Goal: Use online tool/utility: Utilize a website feature to perform a specific function

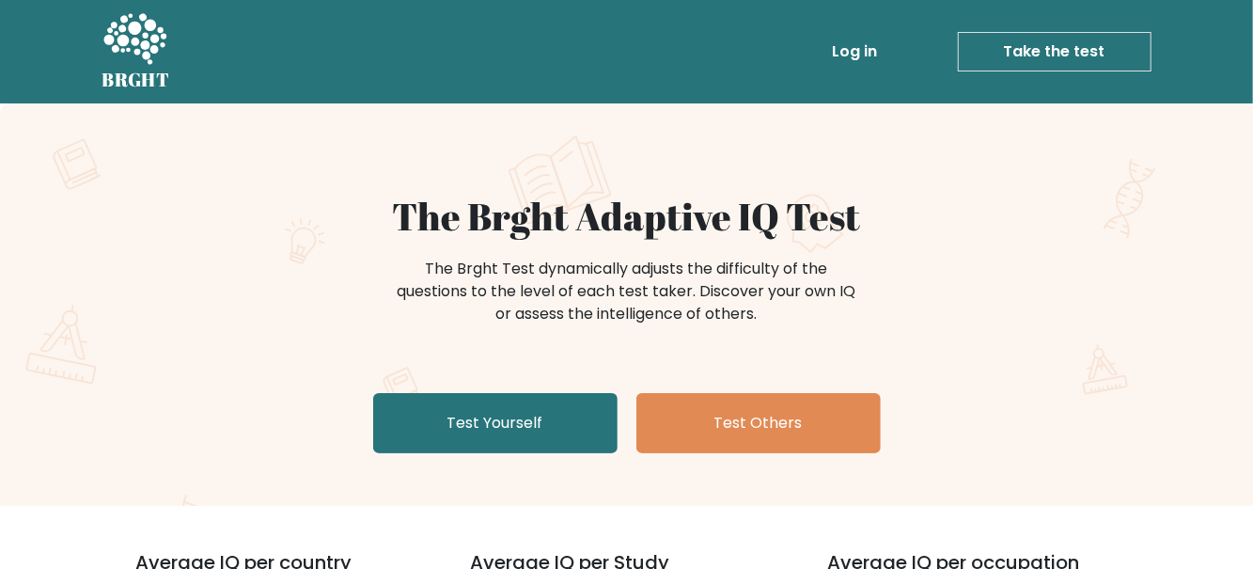
click at [442, 410] on link "Test Yourself" at bounding box center [495, 423] width 244 height 60
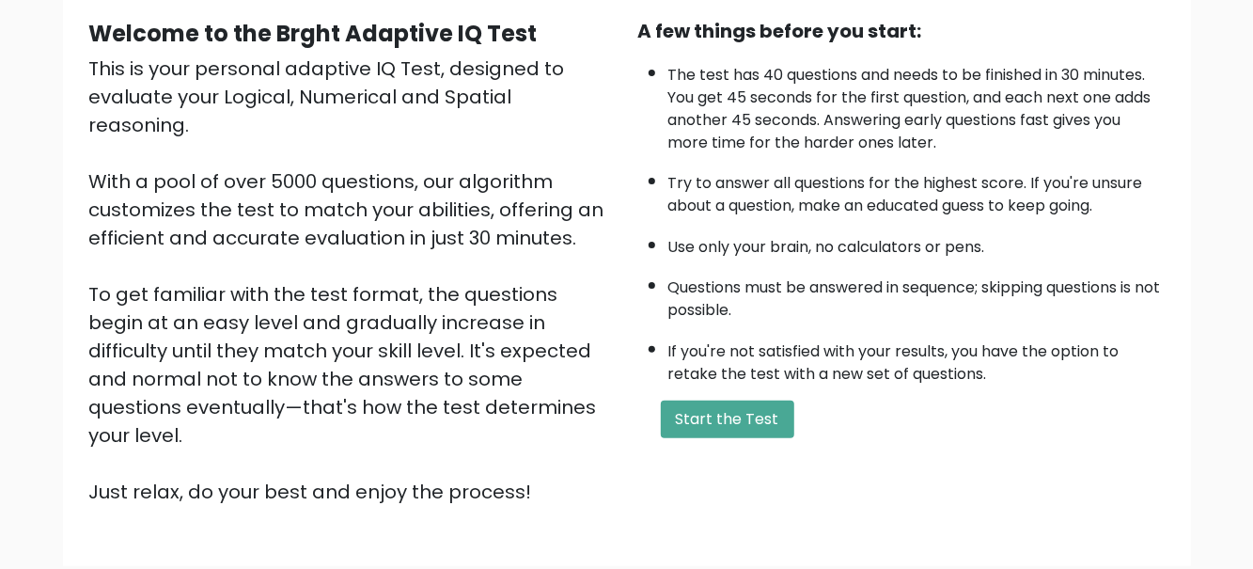
scroll to position [196, 0]
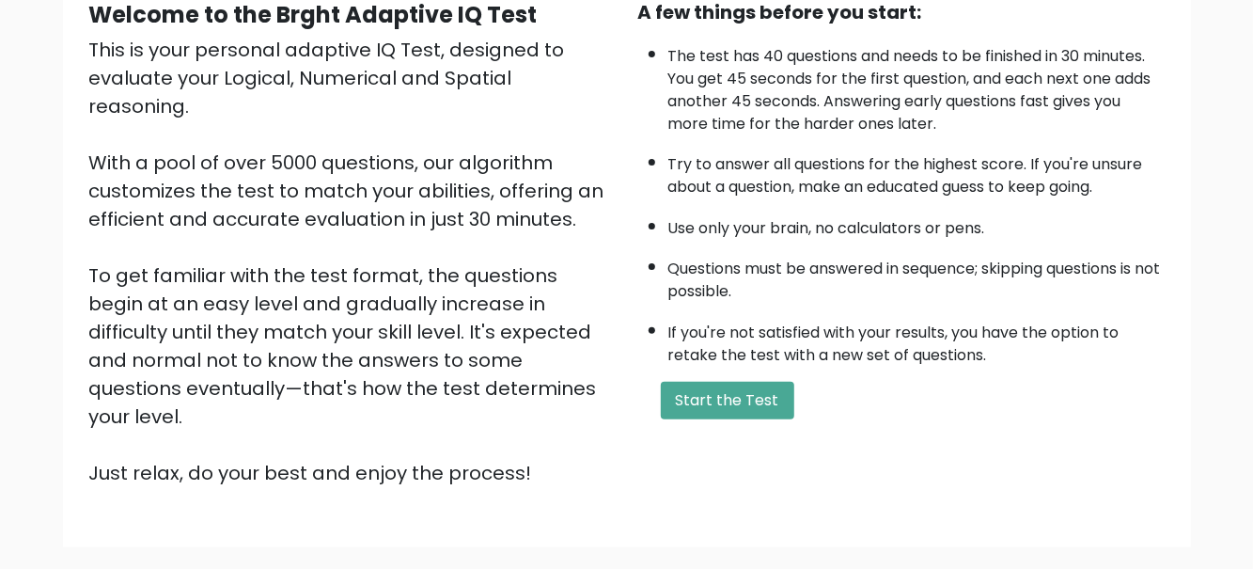
click at [760, 393] on button "Start the Test" at bounding box center [728, 401] width 134 height 38
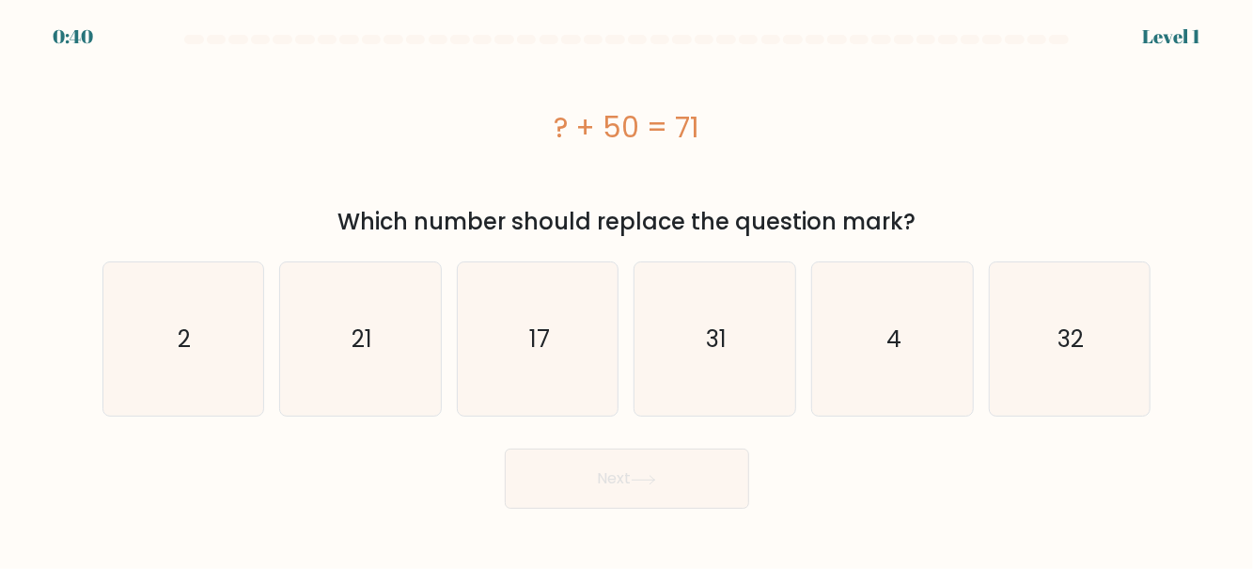
click at [340, 322] on icon "21" at bounding box center [360, 338] width 153 height 153
click at [627, 290] on input "b. 21" at bounding box center [627, 287] width 1 height 5
radio input "true"
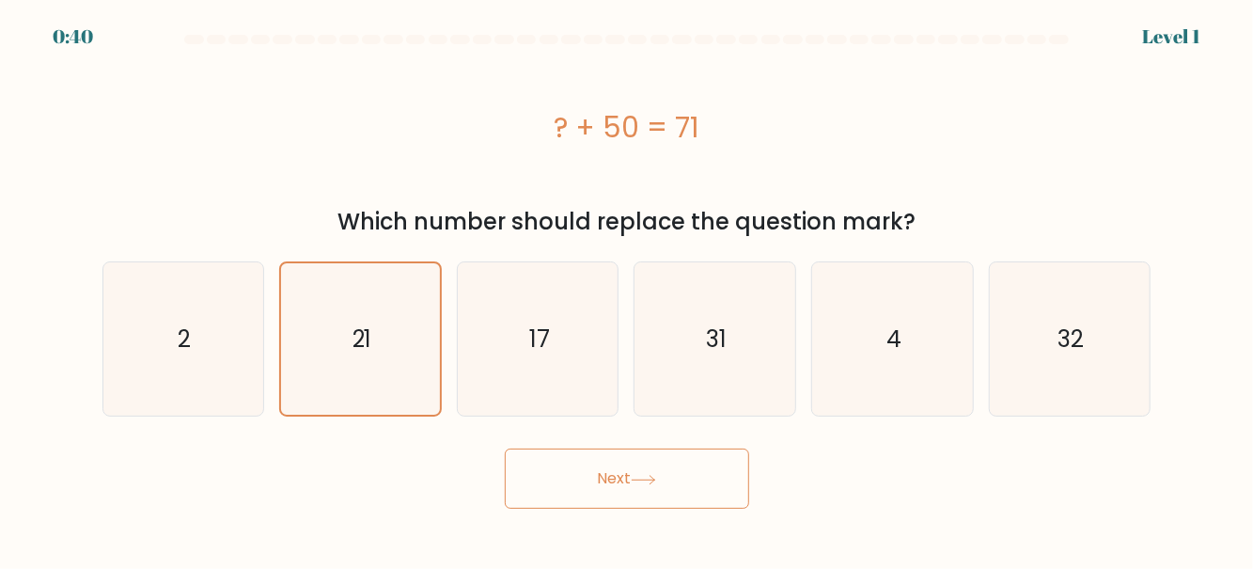
click at [690, 490] on button "Next" at bounding box center [627, 478] width 244 height 60
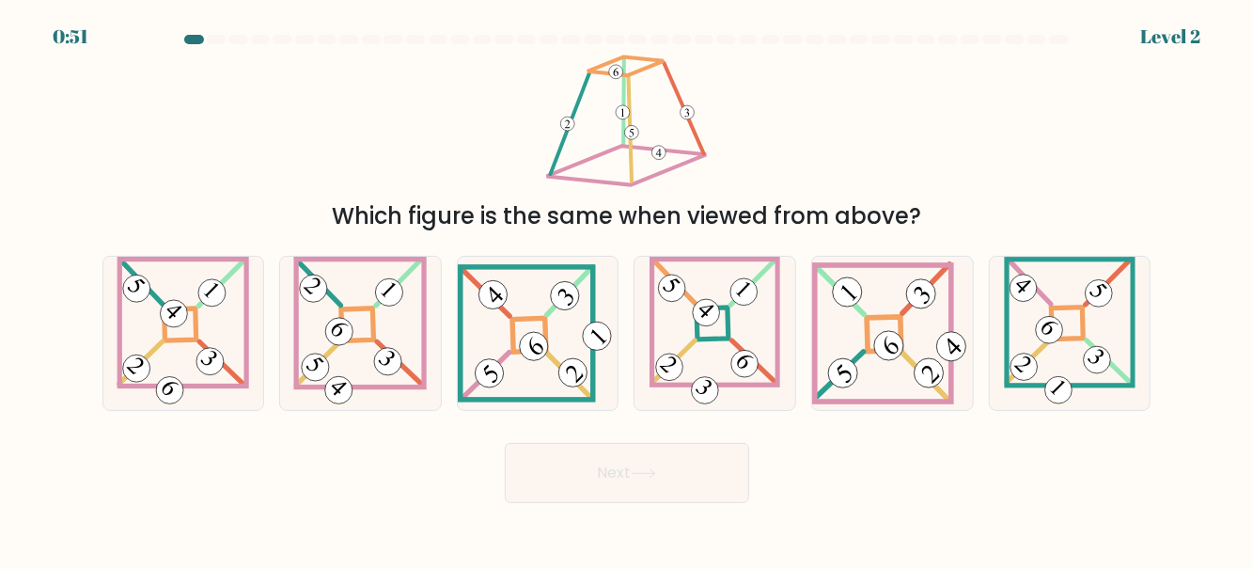
click at [744, 374] on 859 at bounding box center [745, 364] width 39 height 39
click at [628, 290] on input "d." at bounding box center [627, 287] width 1 height 5
radio input "true"
click at [923, 233] on div "Which figure is the same when viewed from above?" at bounding box center [627, 216] width 1027 height 34
